Goal: Contribute content: Contribute content

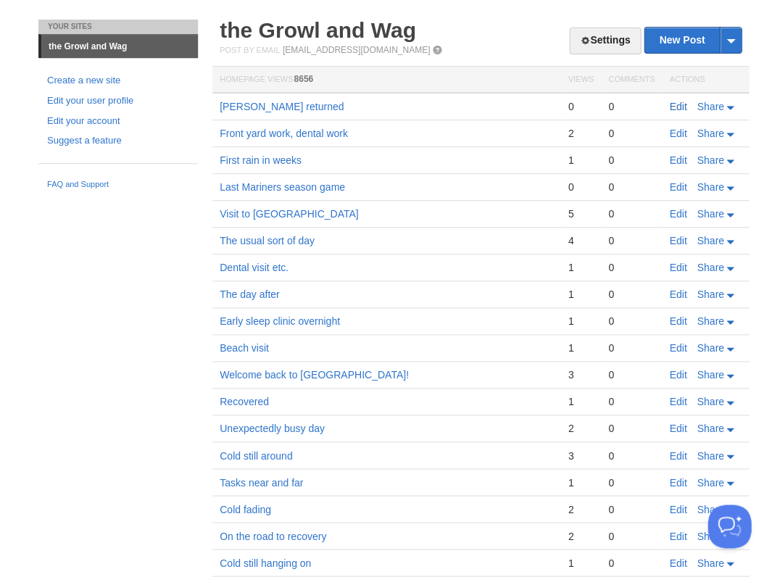
click at [676, 107] on link "Edit" at bounding box center [677, 107] width 17 height 12
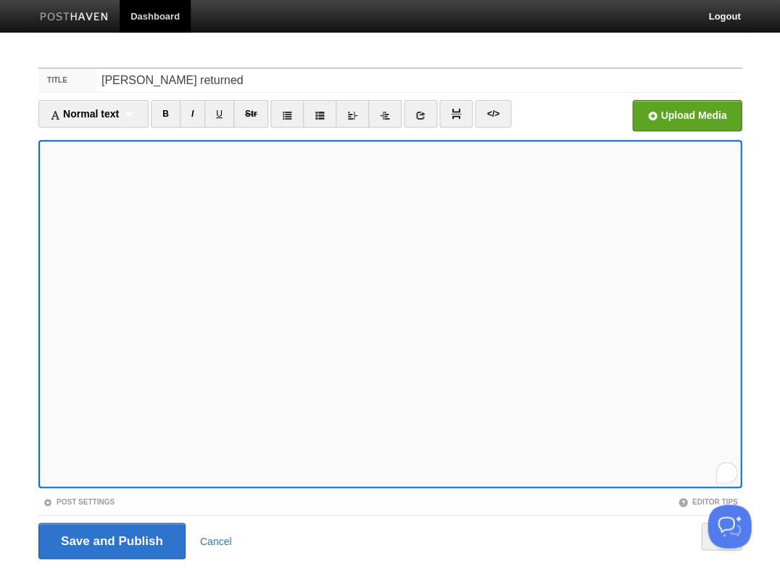
scroll to position [35, 0]
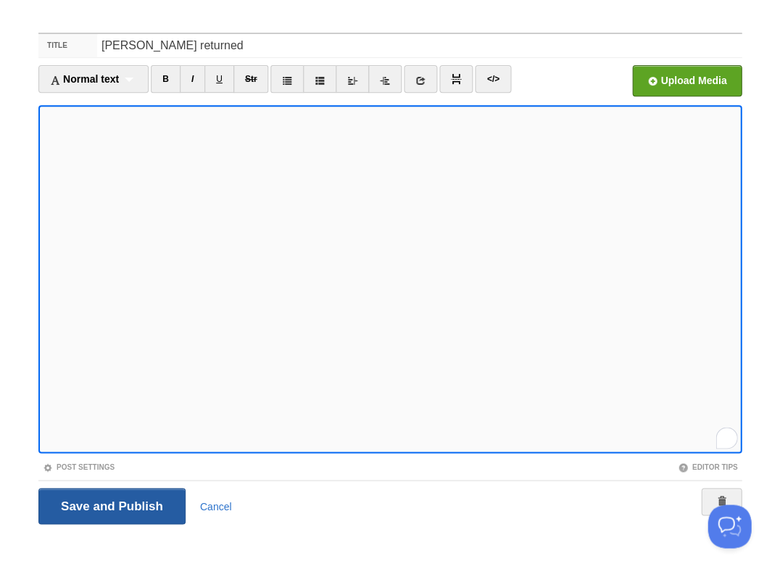
click at [136, 500] on input "Save and Publish" at bounding box center [111, 506] width 147 height 36
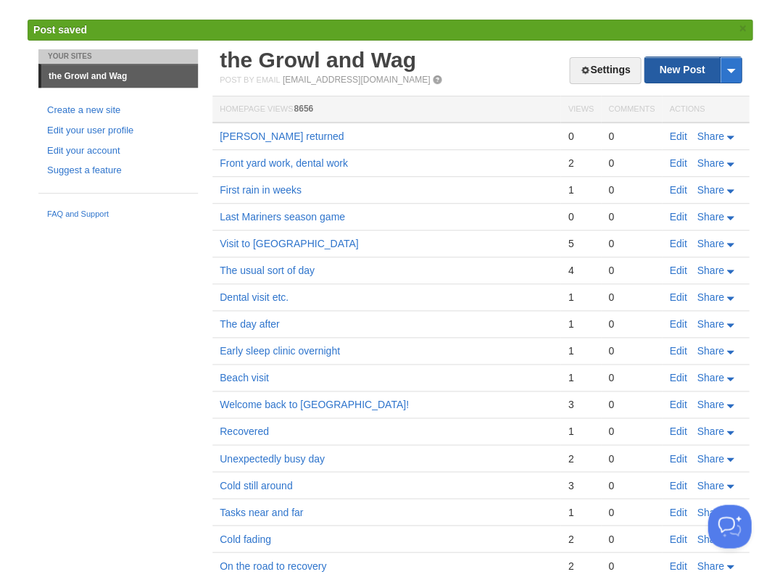
click at [679, 73] on link "New Post" at bounding box center [693, 69] width 96 height 25
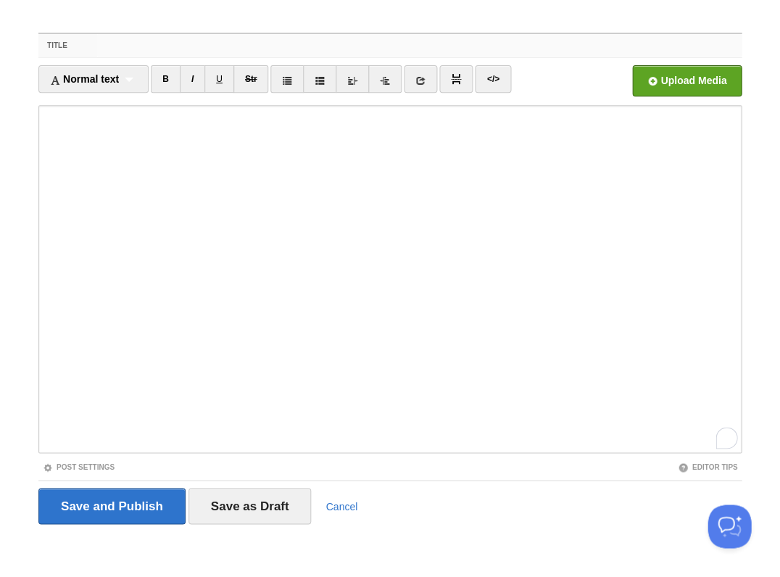
click at [162, 49] on input "Title" at bounding box center [419, 45] width 645 height 23
type input "Last eye injection"
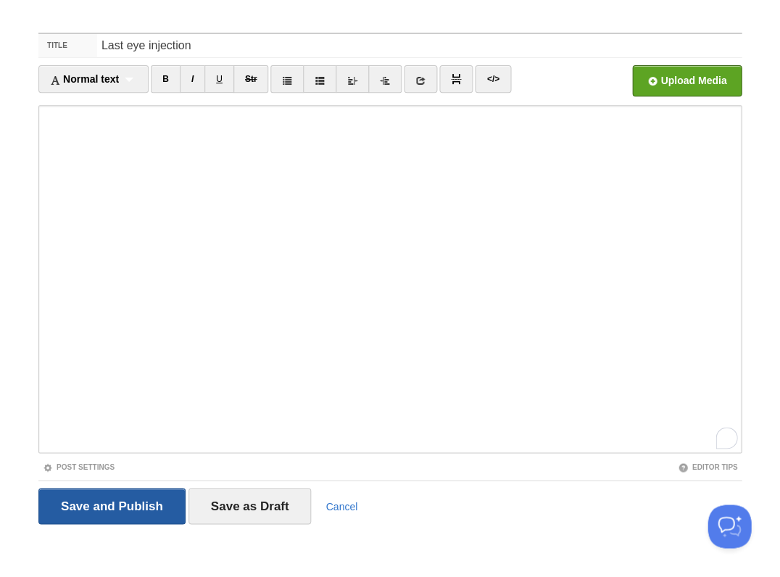
click at [110, 505] on input "Save and Publish" at bounding box center [111, 506] width 147 height 36
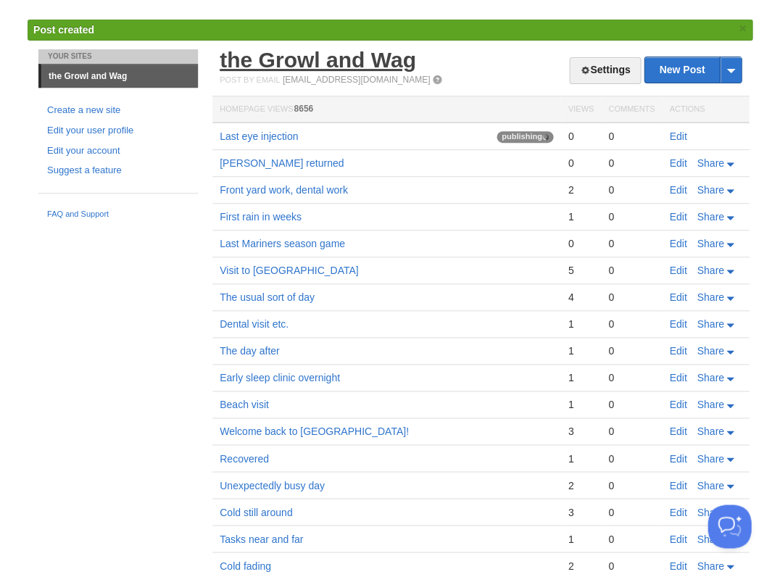
click at [290, 67] on link "the Growl and Wag" at bounding box center [318, 60] width 196 height 24
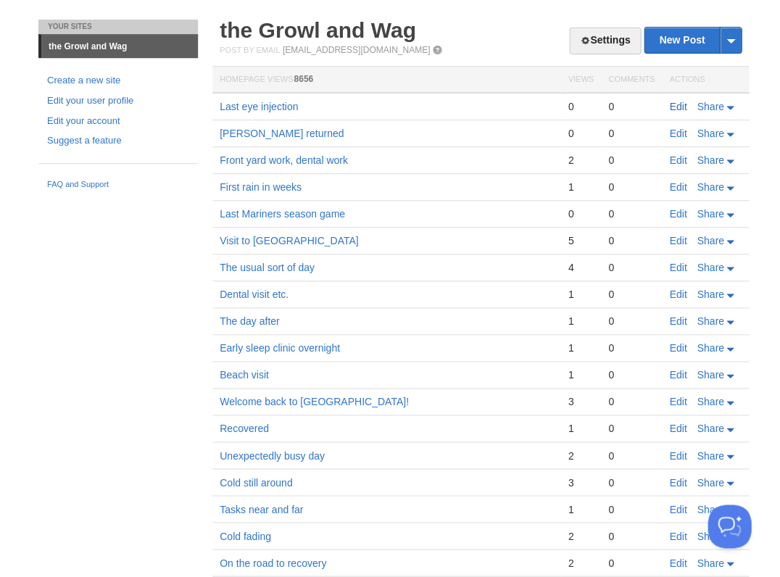
click at [679, 102] on link "Edit" at bounding box center [677, 107] width 17 height 12
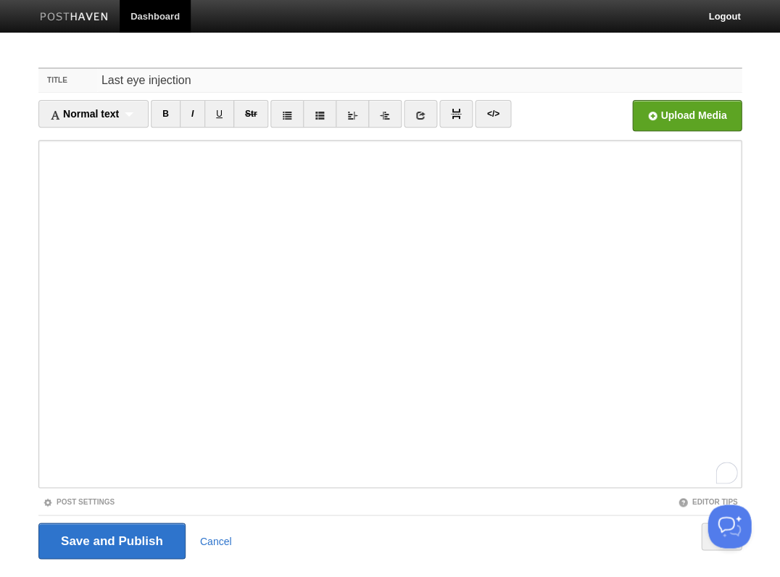
drag, startPoint x: 171, startPoint y: 77, endPoint x: 40, endPoint y: 46, distance: 134.7
click at [40, 46] on body "Dashboard Logout Post created × Post saved × Post saved × Post saved × Post sav…" at bounding box center [390, 306] width 780 height 613
type input "Eye injection #7 (last)"
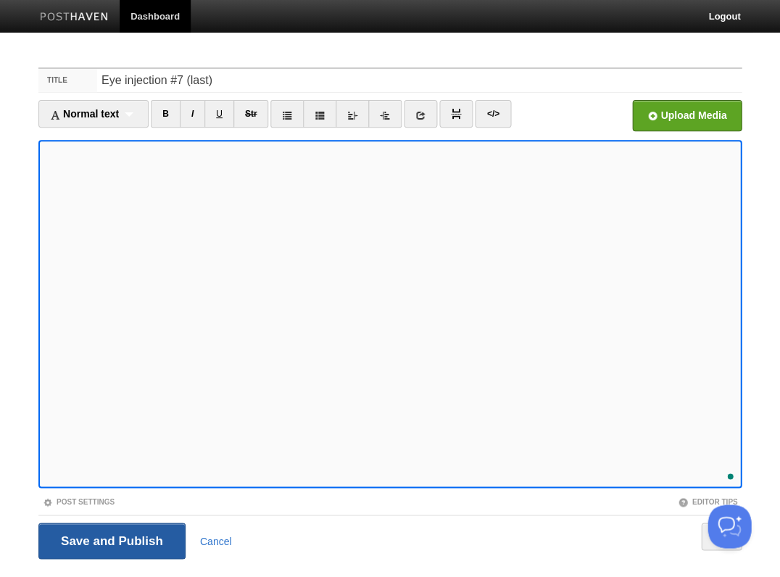
click at [110, 539] on input "Save and Publish" at bounding box center [111, 541] width 147 height 36
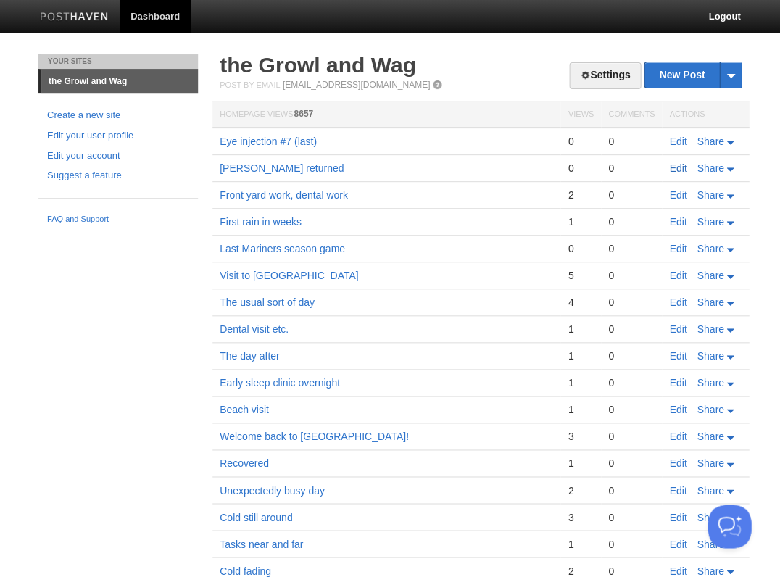
click at [682, 163] on link "Edit" at bounding box center [677, 168] width 17 height 12
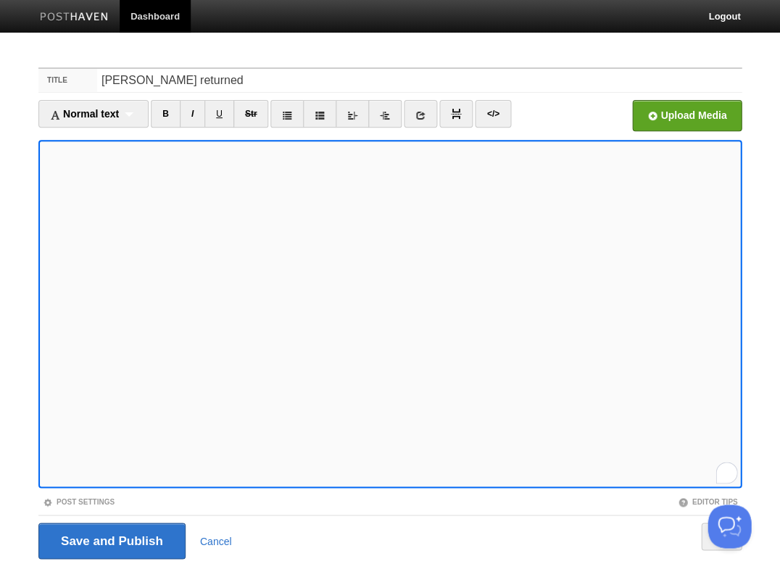
scroll to position [952, 0]
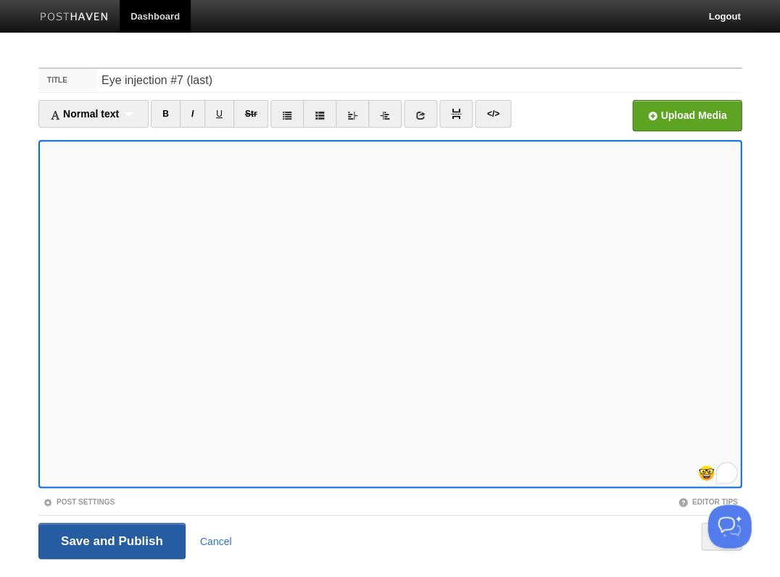
click at [110, 539] on input "Save and Publish" at bounding box center [111, 541] width 147 height 36
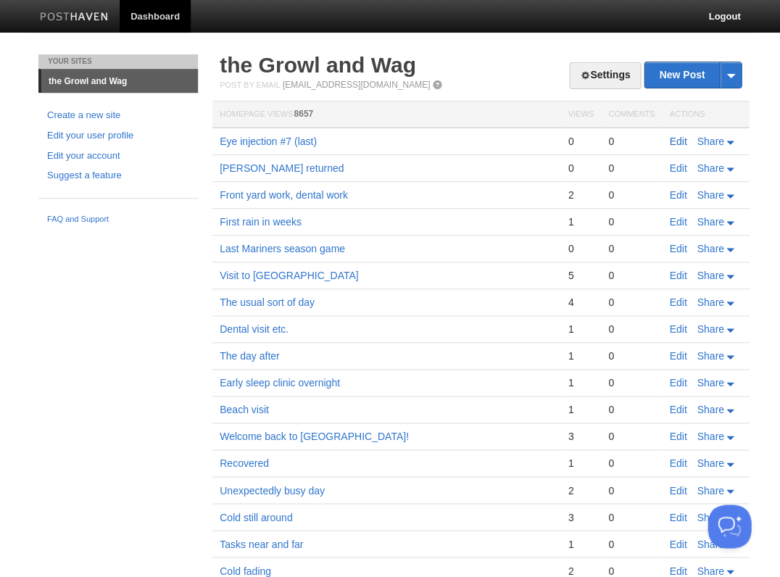
click at [684, 139] on link "Edit" at bounding box center [677, 142] width 17 height 12
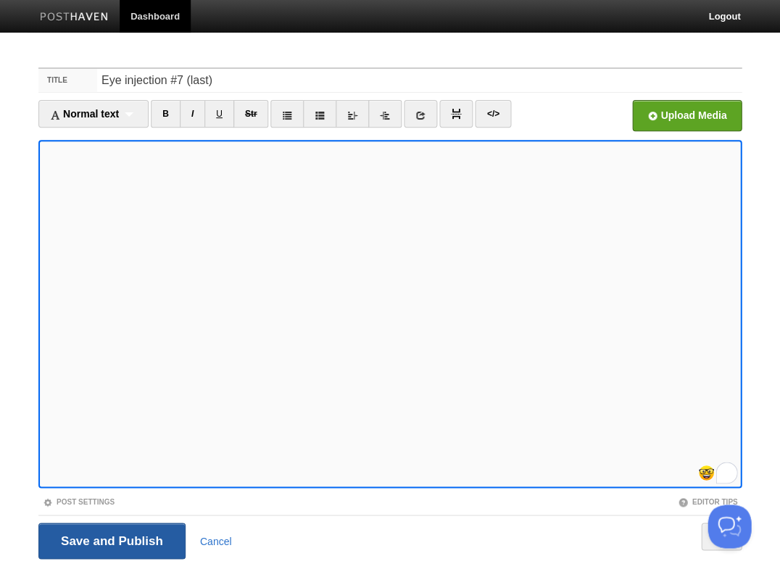
click at [110, 539] on input "Save and Publish" at bounding box center [111, 541] width 147 height 36
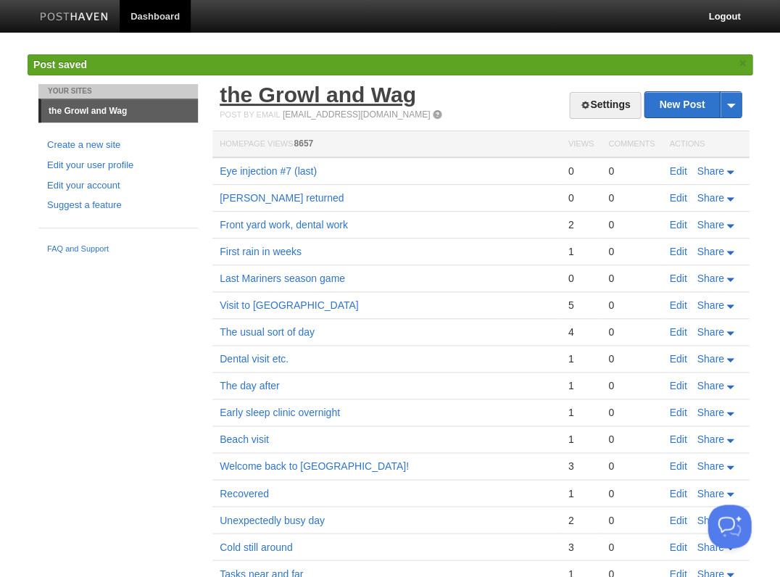
click at [252, 89] on link "the Growl and Wag" at bounding box center [318, 95] width 196 height 24
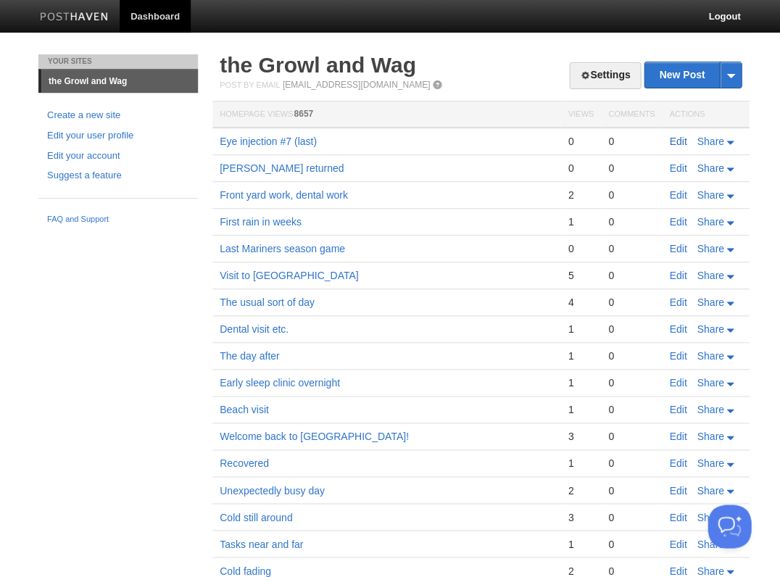
click at [680, 138] on link "Edit" at bounding box center [677, 142] width 17 height 12
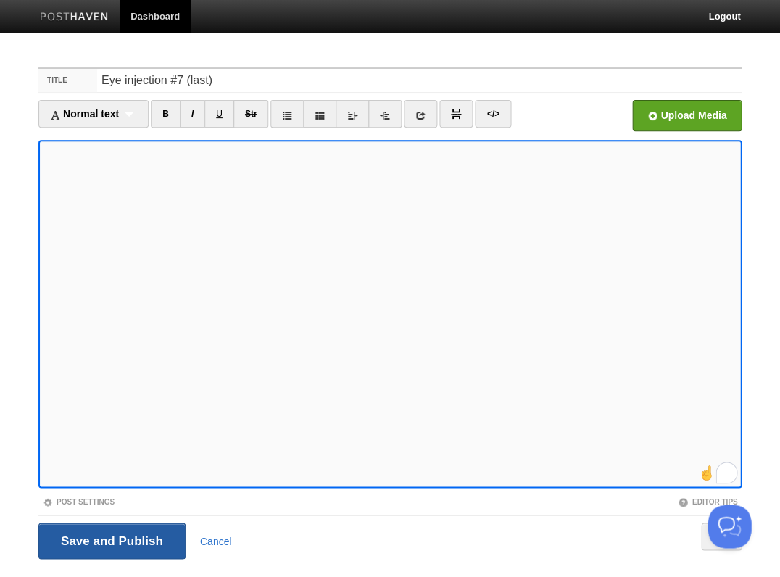
click at [110, 539] on input "Save and Publish" at bounding box center [111, 541] width 147 height 36
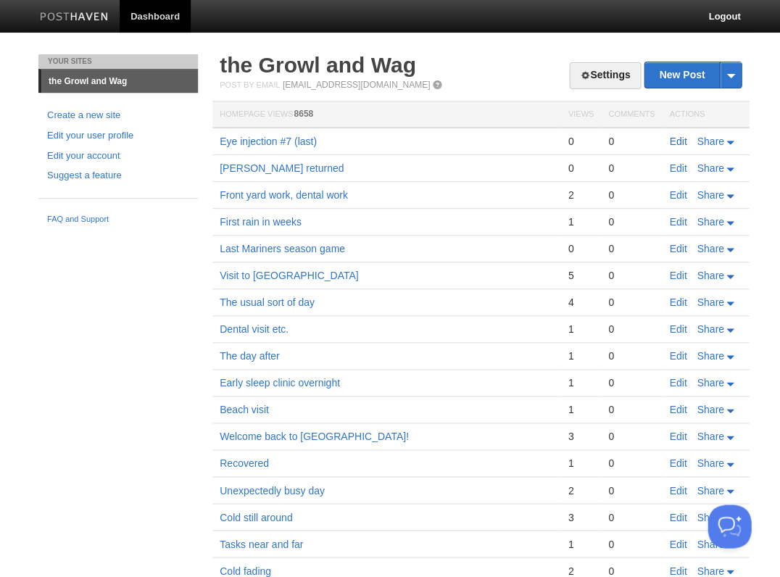
click at [676, 139] on link "Edit" at bounding box center [677, 142] width 17 height 12
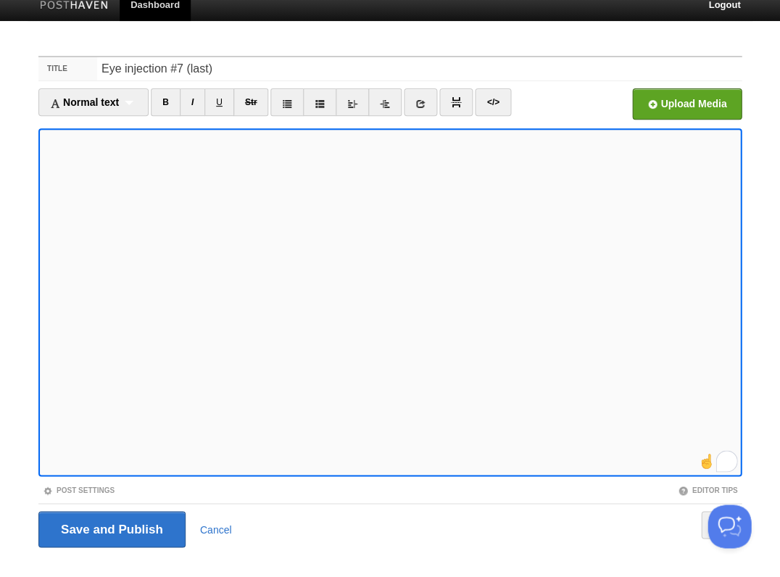
scroll to position [14, 0]
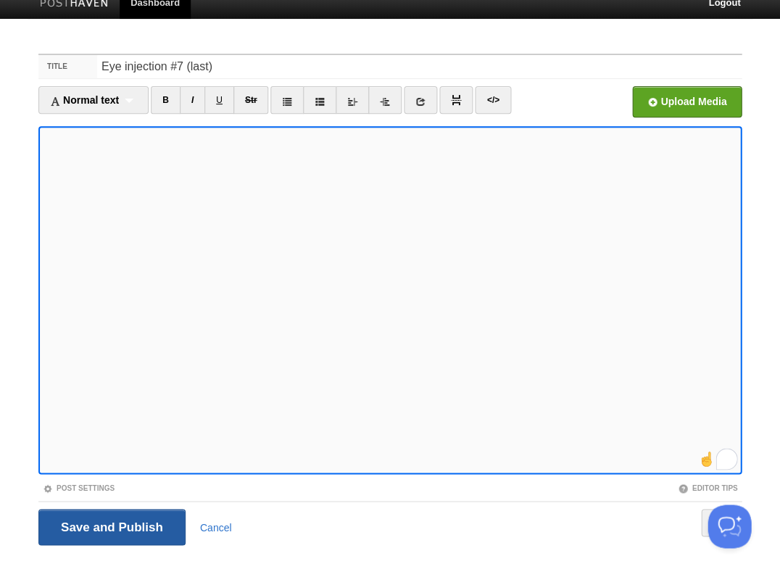
click at [110, 525] on input "Save and Publish" at bounding box center [111, 527] width 147 height 36
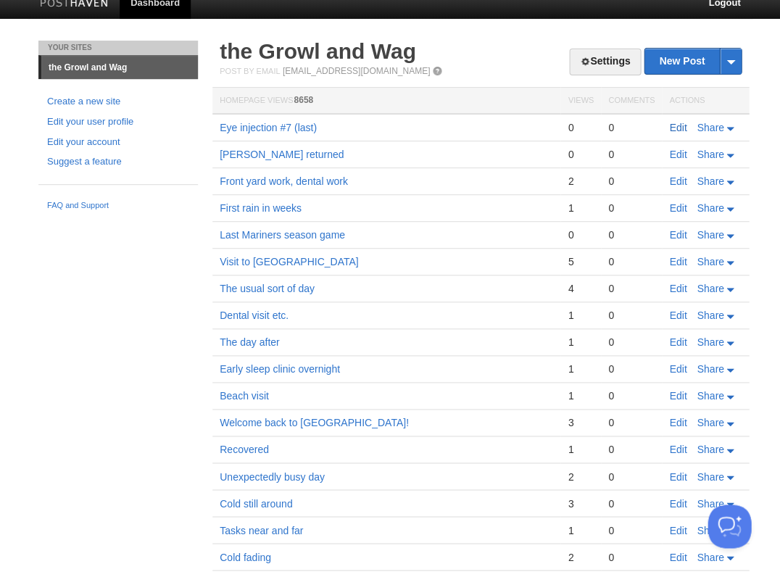
click at [672, 124] on link "Edit" at bounding box center [677, 128] width 17 height 12
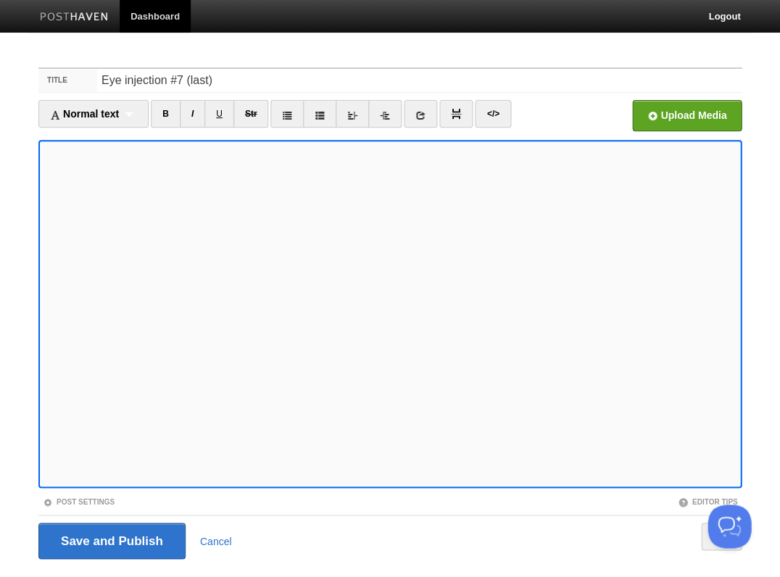
scroll to position [15, 0]
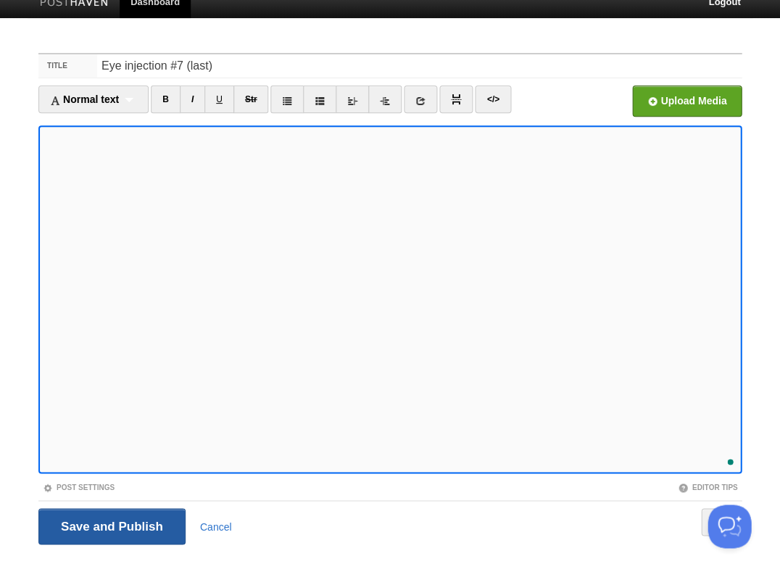
click at [110, 525] on input "Save and Publish" at bounding box center [111, 526] width 147 height 36
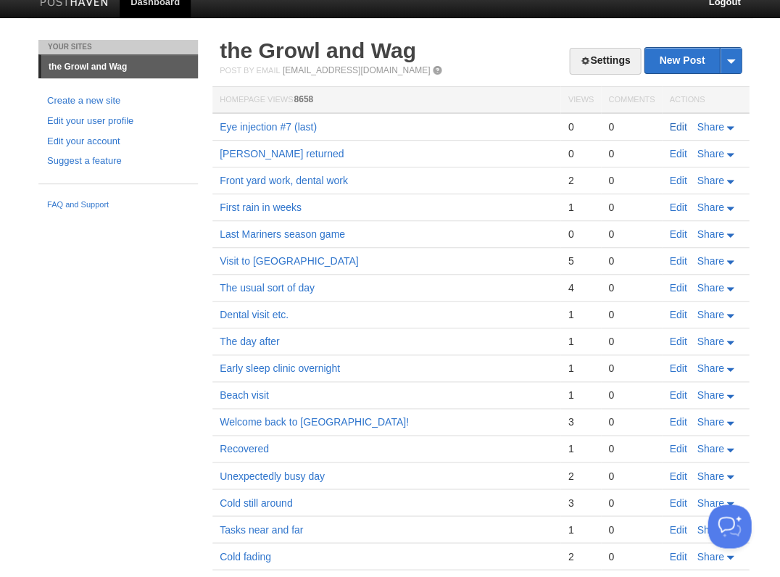
click at [672, 128] on link "Edit" at bounding box center [677, 127] width 17 height 12
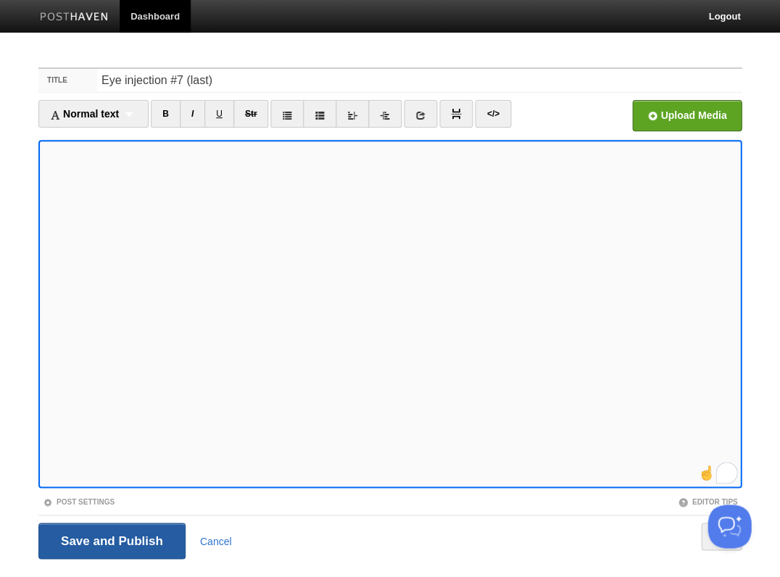
click at [110, 539] on input "Save and Publish" at bounding box center [111, 541] width 147 height 36
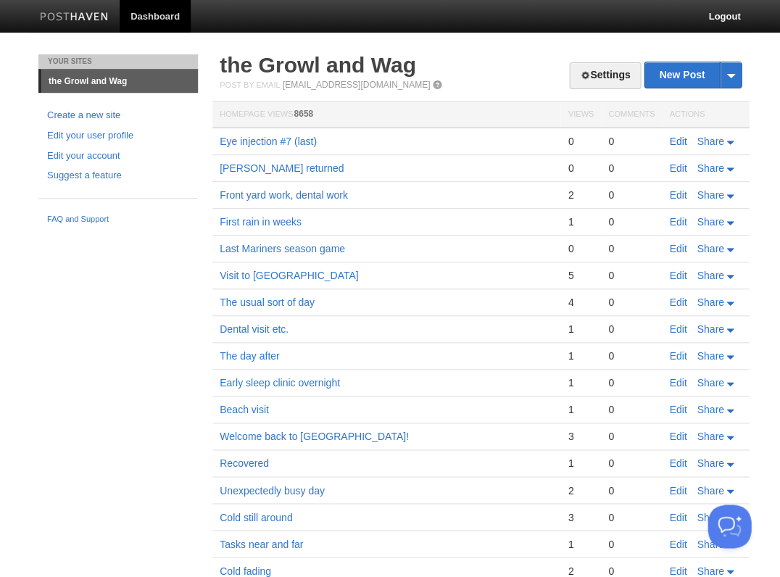
click at [673, 138] on link "Edit" at bounding box center [677, 142] width 17 height 12
click at [676, 139] on link "Edit" at bounding box center [677, 142] width 17 height 12
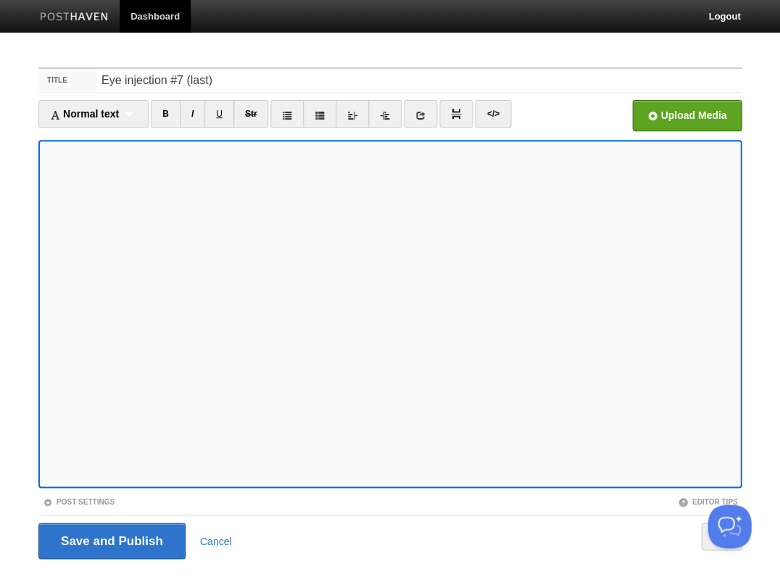
scroll to position [35, 0]
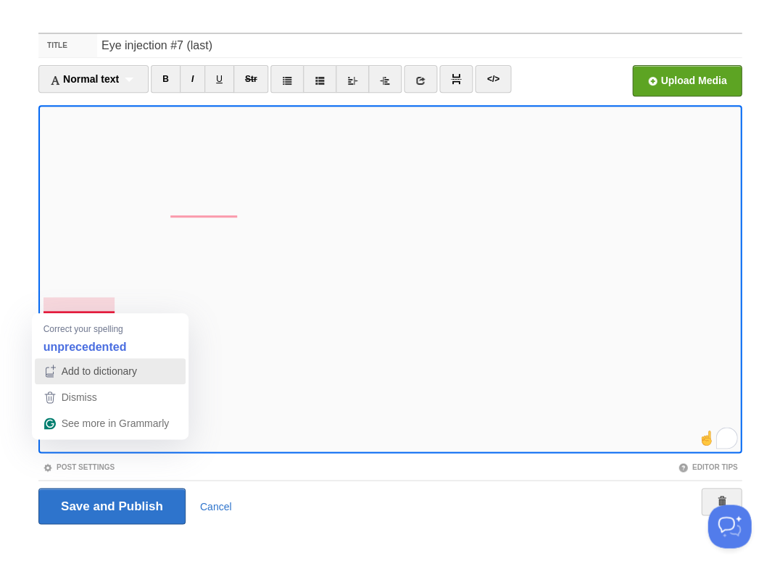
click at [81, 368] on span "Add to dictionary" at bounding box center [99, 371] width 75 height 12
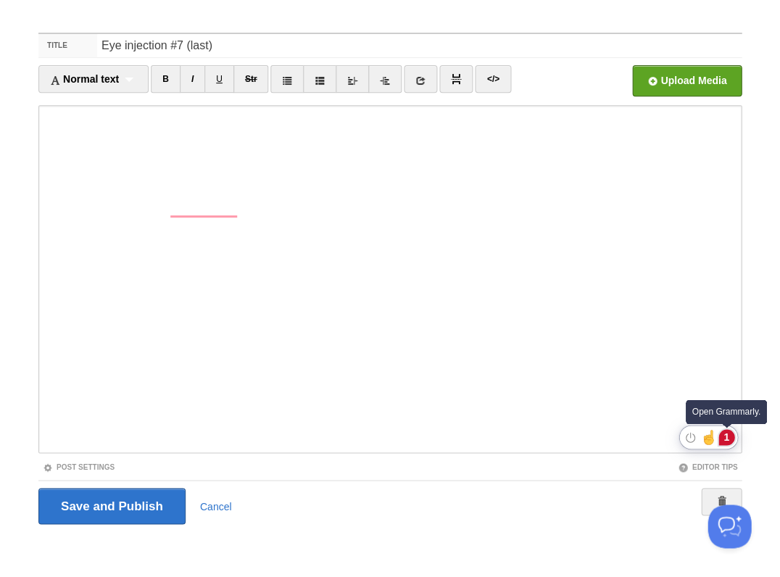
click at [726, 434] on div "1" at bounding box center [727, 437] width 16 height 16
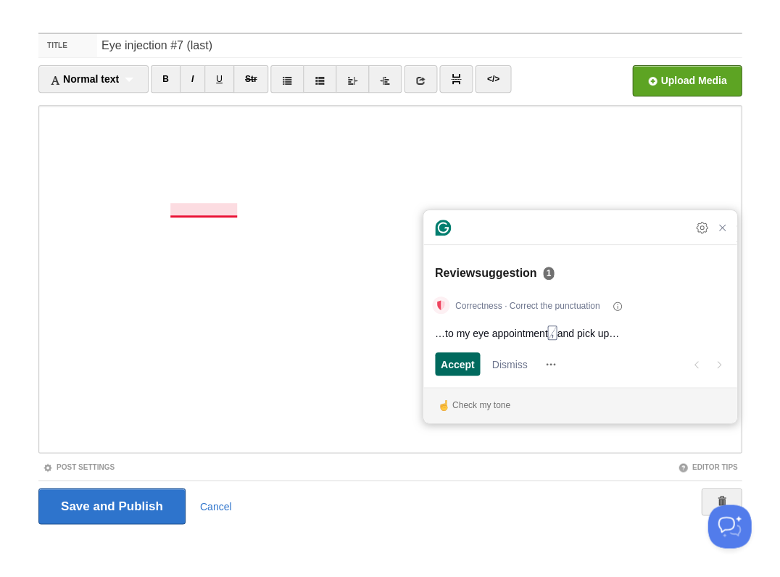
click at [452, 366] on span "Accept" at bounding box center [458, 364] width 34 height 15
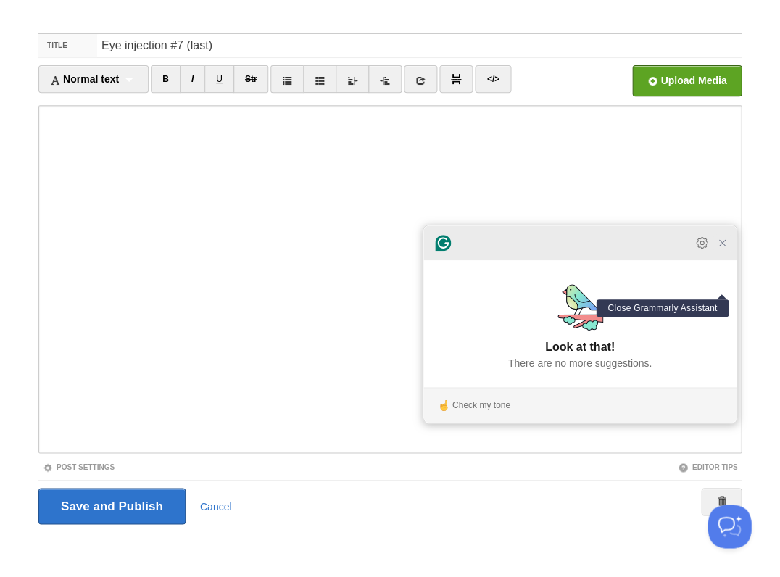
click at [724, 249] on icon "Close Grammarly Assistant" at bounding box center [722, 243] width 12 height 12
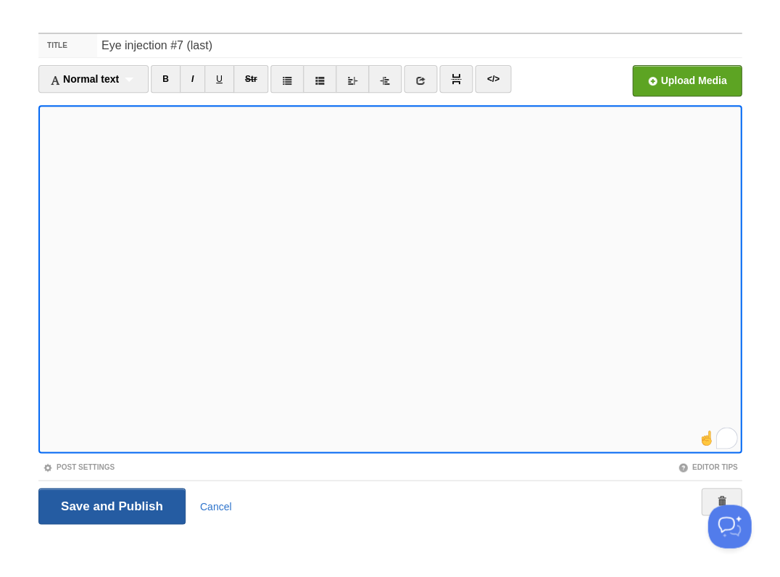
click at [110, 505] on input "Save and Publish" at bounding box center [111, 506] width 147 height 36
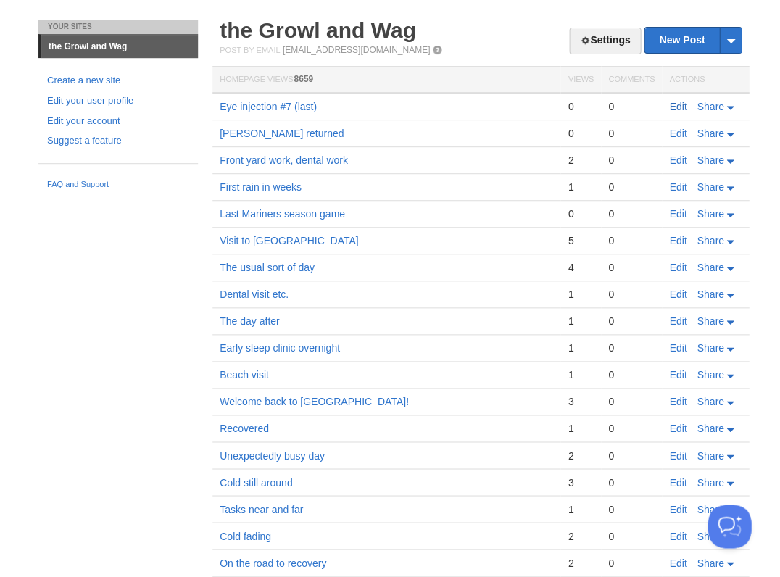
click at [677, 104] on link "Edit" at bounding box center [677, 107] width 17 height 12
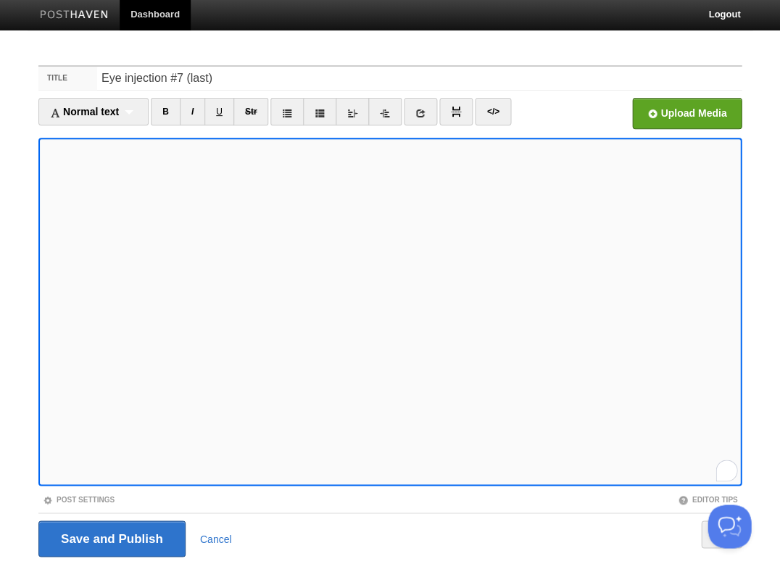
scroll to position [4, 0]
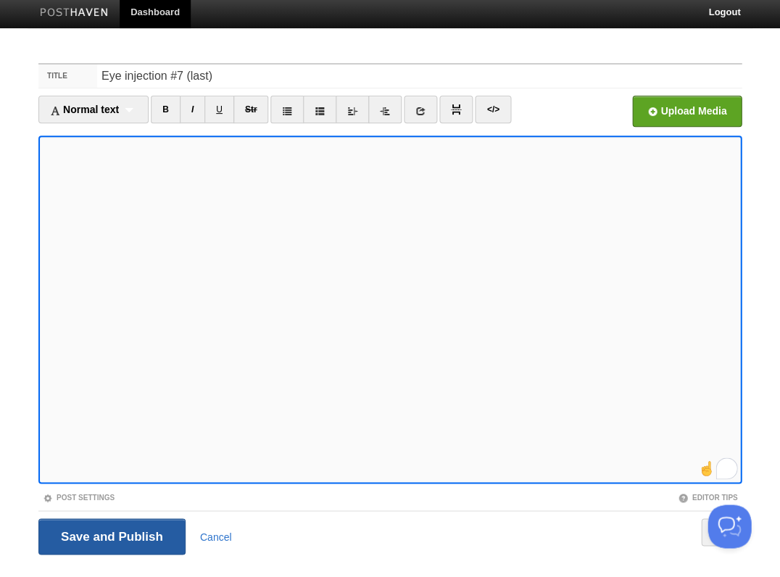
click at [110, 534] on input "Save and Publish" at bounding box center [111, 536] width 147 height 36
